Goal: Information Seeking & Learning: Learn about a topic

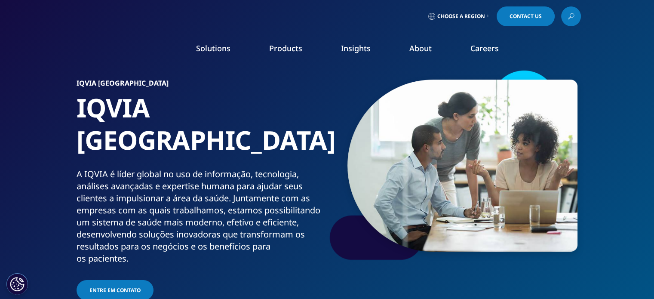
click at [471, 14] on span "Choose a Region" at bounding box center [461, 16] width 48 height 7
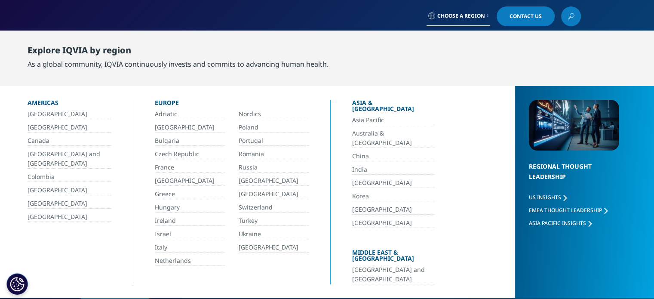
click at [45, 126] on link "[GEOGRAPHIC_DATA]" at bounding box center [70, 127] width 84 height 10
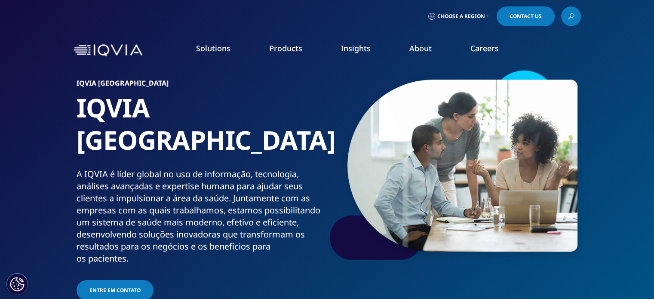
click at [480, 52] on link "Careers" at bounding box center [484, 48] width 28 height 10
click at [34, 110] on link "Overview" at bounding box center [90, 107] width 147 height 9
